Goal: Information Seeking & Learning: Find specific fact

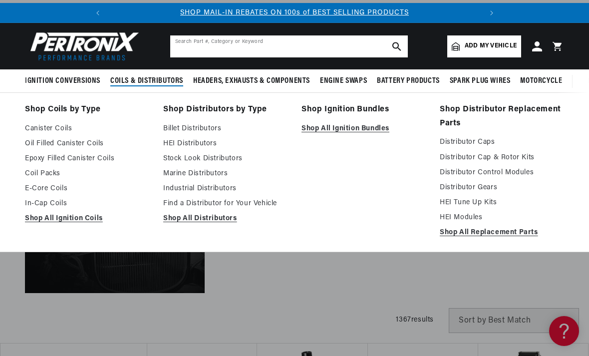
click at [293, 46] on input "text" at bounding box center [289, 46] width 238 height 22
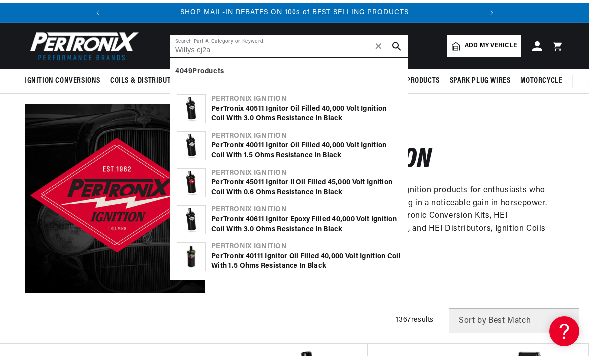
type input "Willys cj2a"
click at [396, 40] on button "search button" at bounding box center [397, 46] width 22 height 22
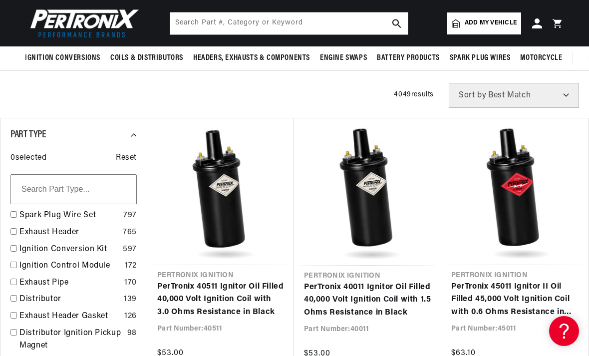
scroll to position [62, 0]
